Goal: Answer question/provide support: Share knowledge or assist other users

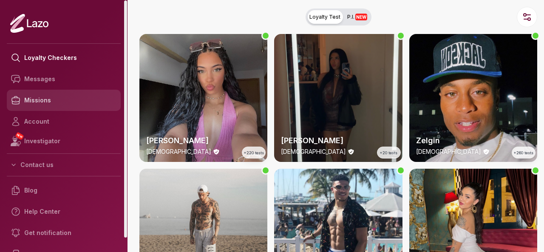
click at [54, 96] on link "Missions" at bounding box center [64, 100] width 114 height 21
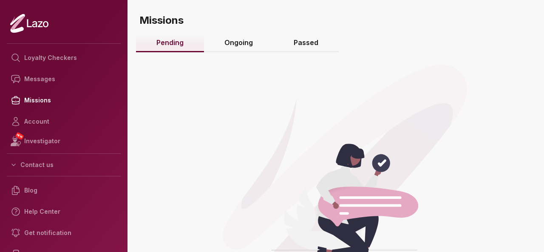
click at [240, 47] on link "Ongoing" at bounding box center [238, 43] width 69 height 18
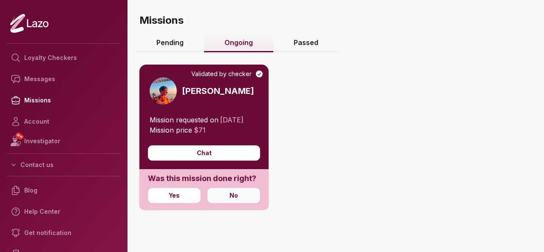
click at [243, 203] on button "No" at bounding box center [233, 195] width 53 height 15
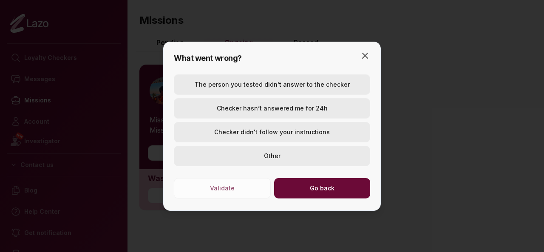
click at [275, 86] on button "The person you tested didn't answer to the checker" at bounding box center [272, 84] width 196 height 20
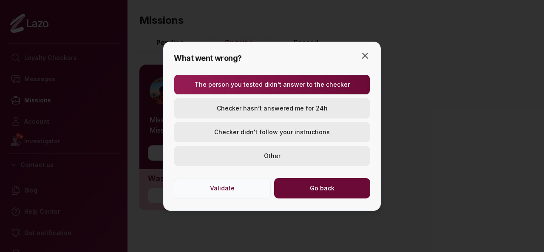
click at [240, 182] on button "Validate" at bounding box center [222, 188] width 97 height 20
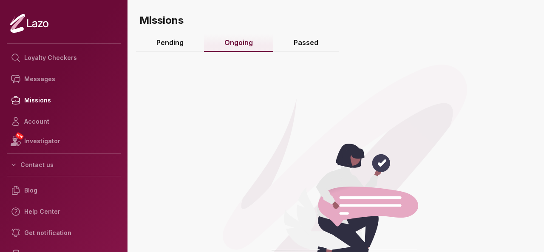
click at [299, 40] on link "Passed" at bounding box center [305, 43] width 65 height 18
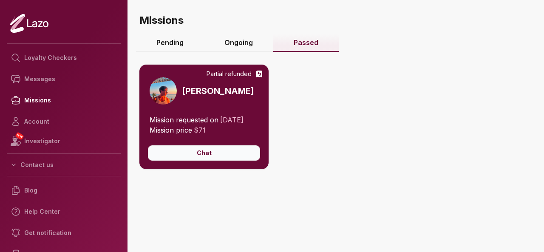
click at [213, 161] on button "Chat" at bounding box center [204, 152] width 112 height 15
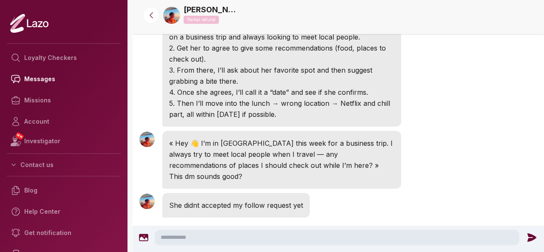
scroll to position [1537, 0]
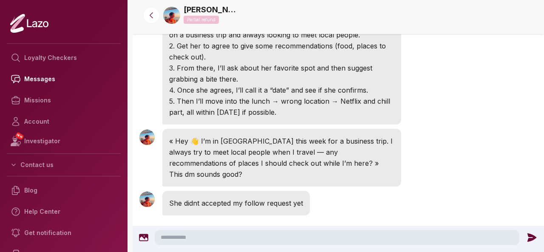
click at [286, 235] on textarea at bounding box center [337, 237] width 365 height 15
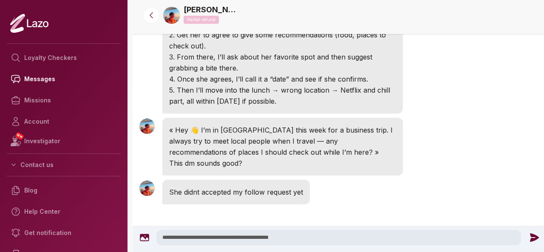
type textarea "**********"
